Goal: Task Accomplishment & Management: Use online tool/utility

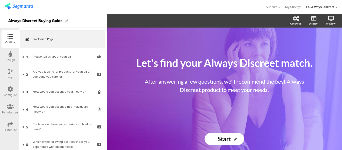
click at [11, 93] on div "Configure" at bounding box center [10, 95] width 13 height 5
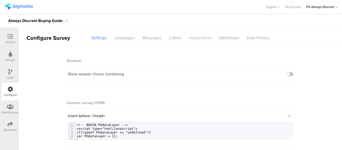
click at [205, 40] on div "Integrations" at bounding box center [200, 38] width 30 height 9
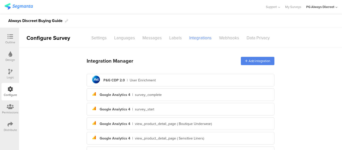
scroll to position [140, 0]
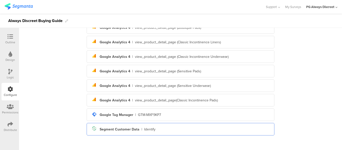
click at [144, 127] on div "Identify" at bounding box center [149, 129] width 11 height 5
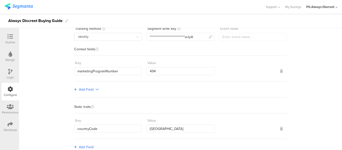
scroll to position [0, 0]
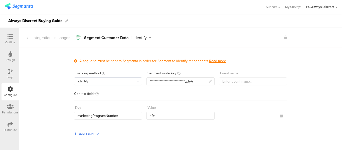
click at [139, 38] on div "Identify" at bounding box center [139, 38] width 13 height 4
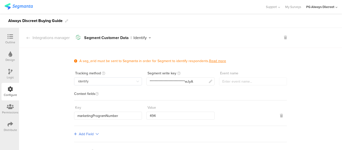
click at [147, 38] on icon at bounding box center [150, 38] width 6 height 4
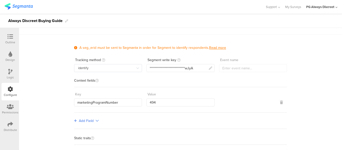
scroll to position [25, 0]
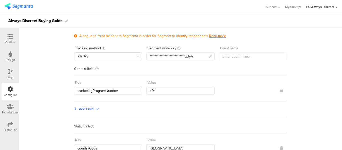
drag, startPoint x: 324, startPoint y: 0, endPoint x: 224, endPoint y: 6, distance: 100.5
click at [224, 6] on div at bounding box center [133, 7] width 256 height 8
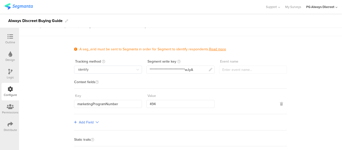
scroll to position [0, 0]
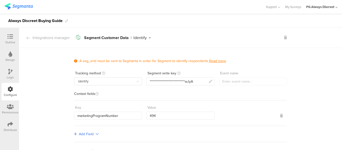
click at [147, 37] on icon at bounding box center [150, 38] width 6 height 4
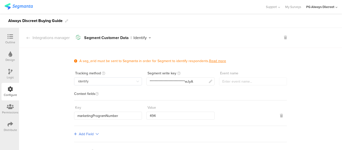
click at [210, 61] on link "Read more" at bounding box center [217, 60] width 17 height 5
click at [28, 37] on icon at bounding box center [29, 38] width 4 height 4
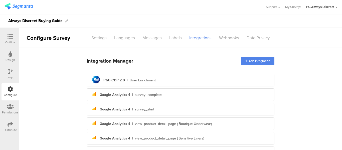
click at [6, 36] on div at bounding box center [10, 37] width 10 height 6
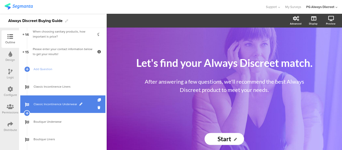
scroll to position [225, 0]
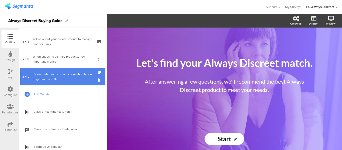
click at [48, 76] on div "Please enter your contact information below to get your results!" at bounding box center [63, 77] width 60 height 10
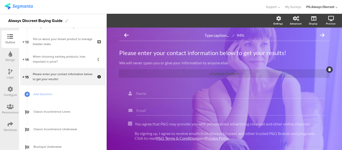
click at [216, 72] on div "<Custom Code />" at bounding box center [224, 74] width 210 height 8
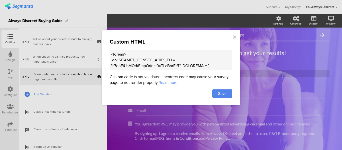
click at [131, 61] on textarea at bounding box center [171, 60] width 123 height 20
click at [236, 36] on icon at bounding box center [235, 37] width 4 height 6
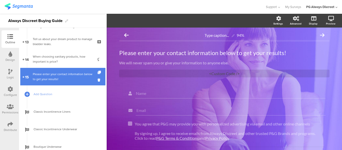
scroll to position [200, 0]
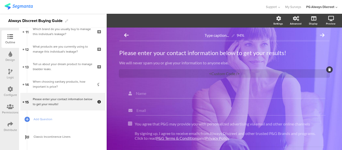
click at [224, 73] on div "<Custom Code />" at bounding box center [224, 74] width 210 height 8
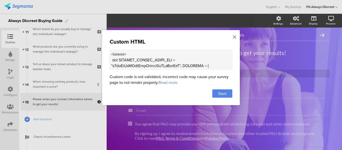
click at [185, 62] on textarea at bounding box center [171, 60] width 123 height 20
paste textarea "xyz"
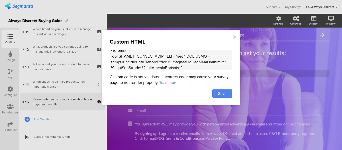
scroll to position [0, 0]
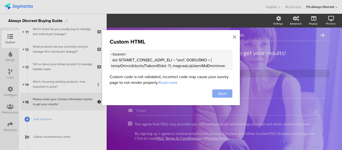
type textarea "<script> var SEGMENT_PUBLIC_WRITE_KEY = "xyz", SETTINGS = { sendTransactionalWe…"
click at [223, 92] on span "Save" at bounding box center [222, 94] width 9 height 6
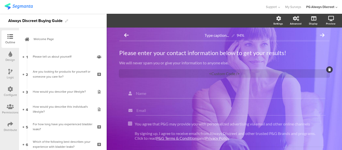
click at [215, 72] on div "<Custom Code />" at bounding box center [224, 74] width 210 height 8
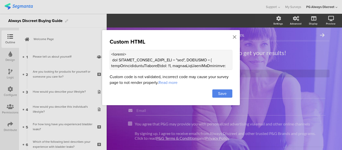
click at [181, 62] on textarea at bounding box center [171, 60] width 123 height 20
paste textarea "n4qeHvJxXHbwCpsLwlxbj8uYKsRpwJyA"
type textarea "<script> var SEGMENT_PUBLIC_WRITE_KEY = "n4qeHvJxXHbwCpsLwlxbj8uYKsRpwJyA", SET…"
click at [223, 95] on span "Save" at bounding box center [222, 94] width 9 height 6
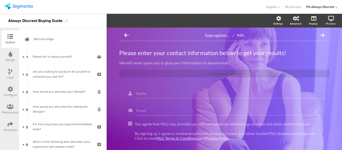
click at [10, 90] on icon at bounding box center [11, 89] width 6 height 6
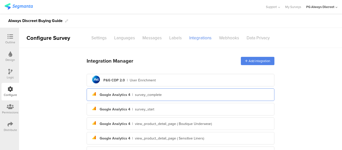
scroll to position [140, 0]
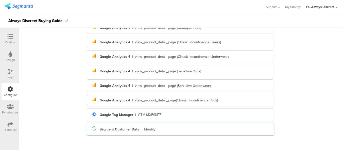
click at [123, 130] on div "Segment Customer Data" at bounding box center [120, 129] width 40 height 5
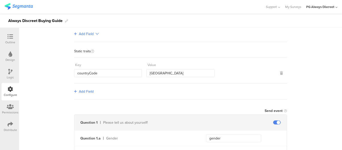
scroll to position [0, 0]
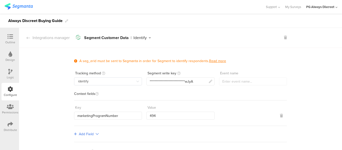
click at [9, 41] on div "Outline" at bounding box center [10, 42] width 10 height 5
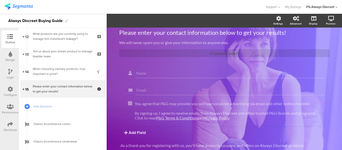
scroll to position [20, 0]
click at [212, 53] on div "<Custom Code />" at bounding box center [224, 54] width 210 height 8
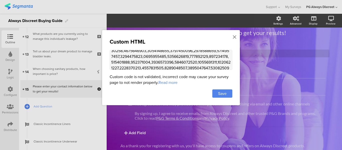
scroll to position [501, 0]
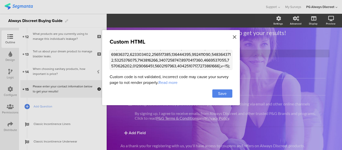
click at [236, 38] on icon at bounding box center [235, 37] width 4 height 6
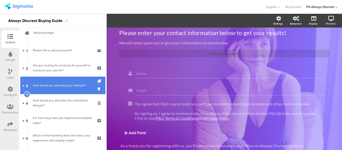
scroll to position [0, 0]
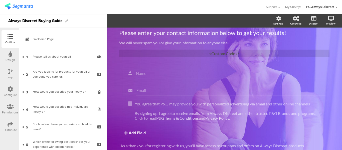
click at [8, 91] on icon at bounding box center [11, 89] width 6 height 6
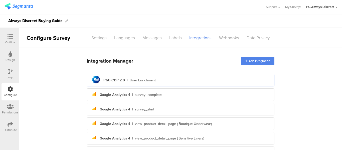
click at [118, 82] on div "P&G CDP 2.0" at bounding box center [114, 80] width 22 height 5
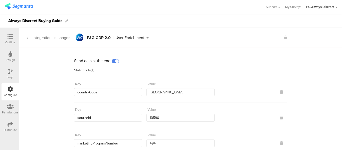
click at [28, 38] on icon at bounding box center [29, 38] width 4 height 4
